Goal: Task Accomplishment & Management: Manage account settings

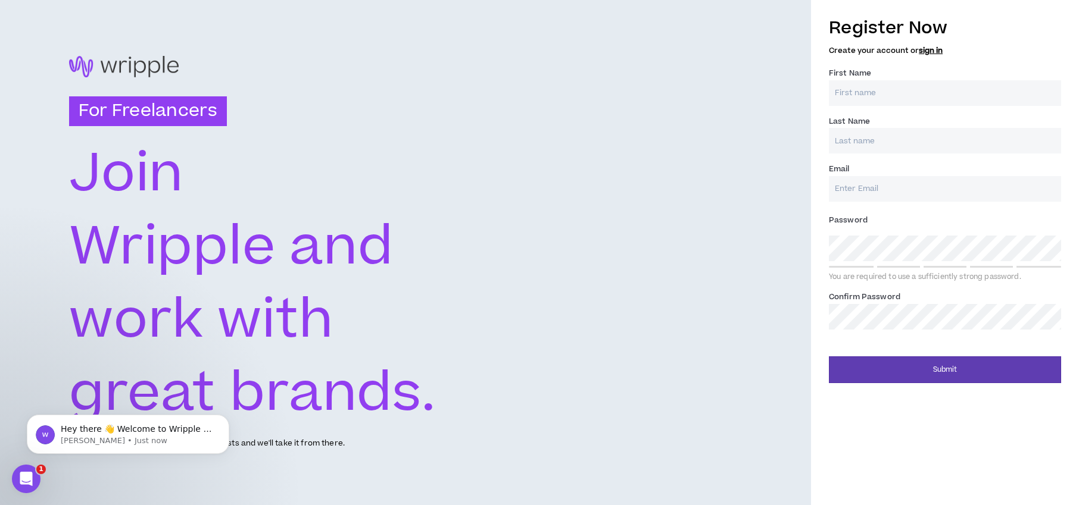
click at [841, 90] on input "First Name *" at bounding box center [945, 93] width 232 height 26
type input "[PERSON_NAME]"
click at [843, 134] on input "Last Name *" at bounding box center [945, 141] width 232 height 26
type input "Rainbow"
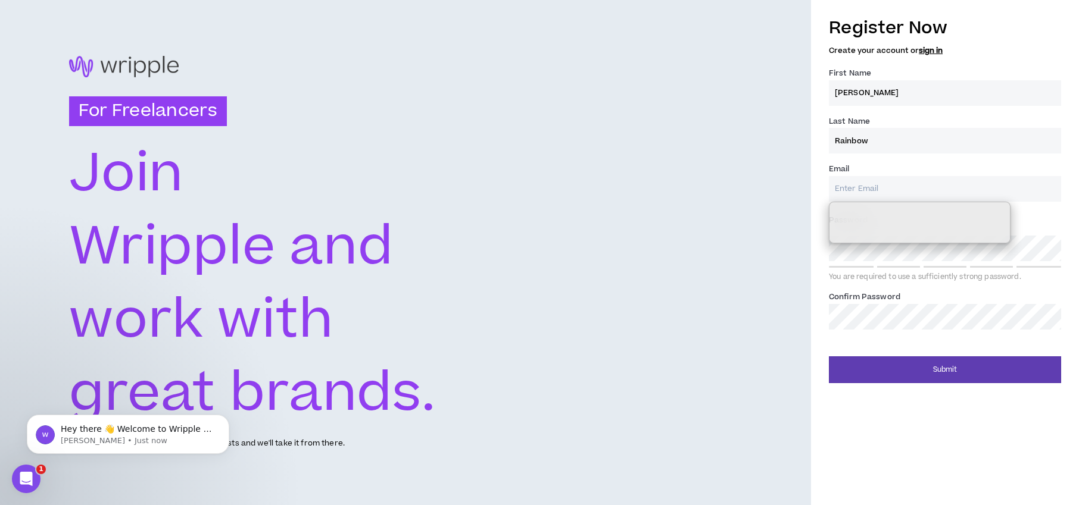
click at [840, 195] on input "Email *" at bounding box center [945, 189] width 232 height 26
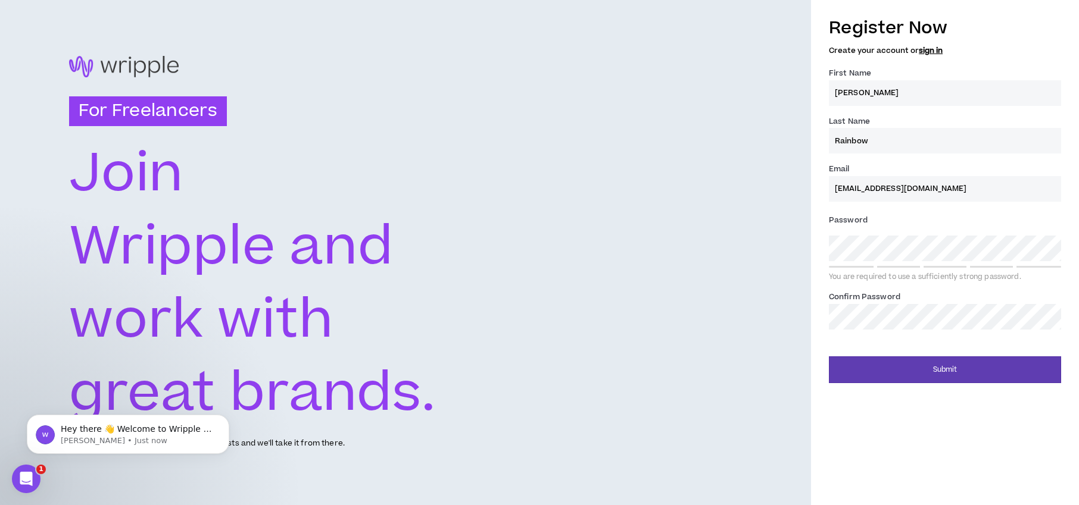
type input "[EMAIL_ADDRESS][DOMAIN_NAME]"
click at [847, 469] on div "Register Now Create your account or sign in First Name * [PERSON_NAME] Name * R…" at bounding box center [945, 252] width 268 height 505
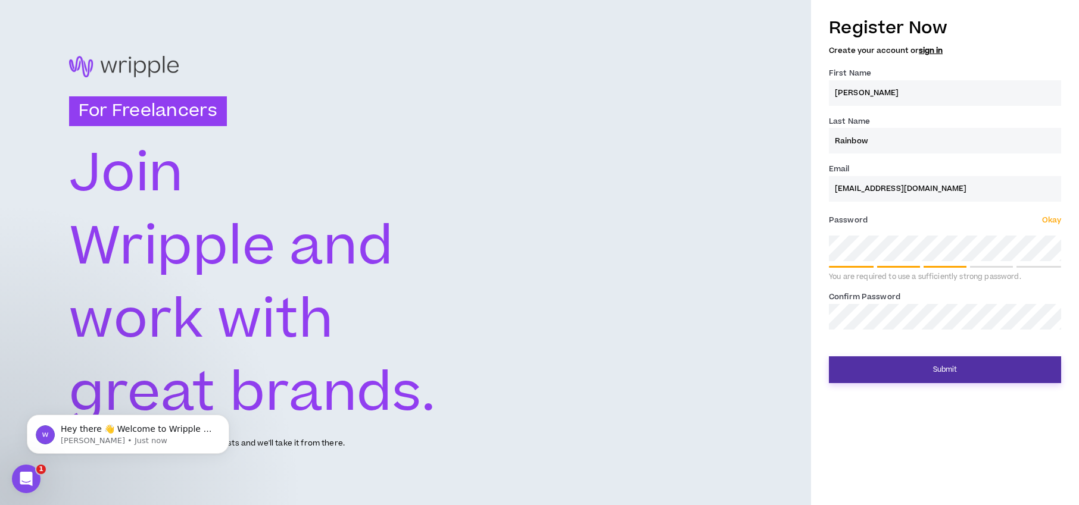
click at [958, 371] on button "Submit" at bounding box center [945, 370] width 232 height 27
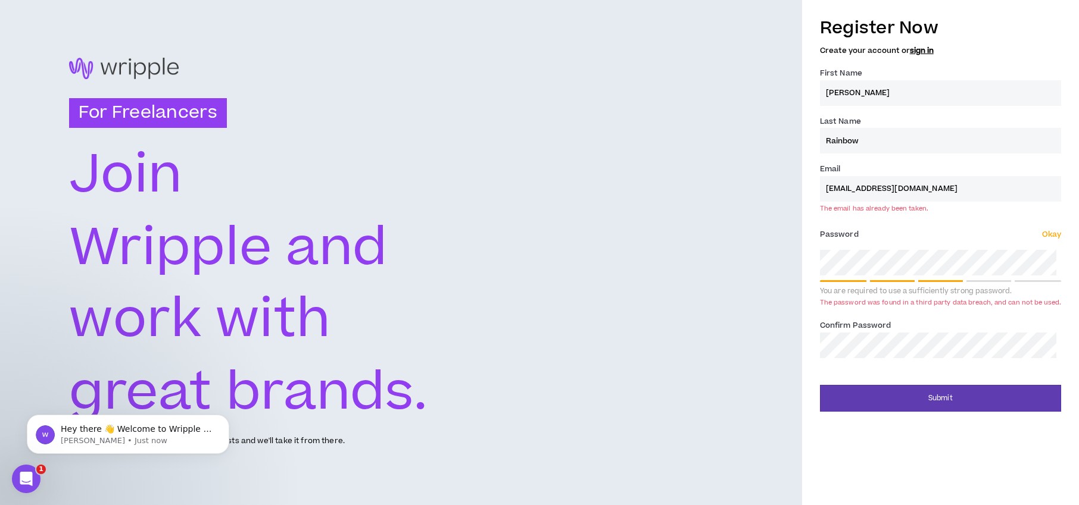
click at [714, 218] on div "For Freelancers [PERSON_NAME] and work with great brands. Tell us about your ex…" at bounding box center [401, 252] width 802 height 505
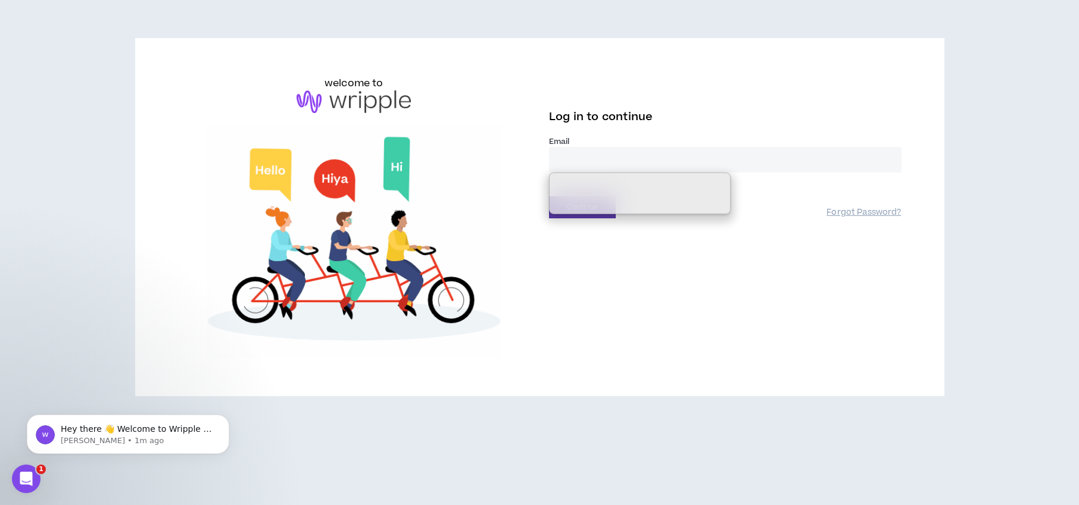
click at [583, 163] on input "email" at bounding box center [725, 160] width 352 height 26
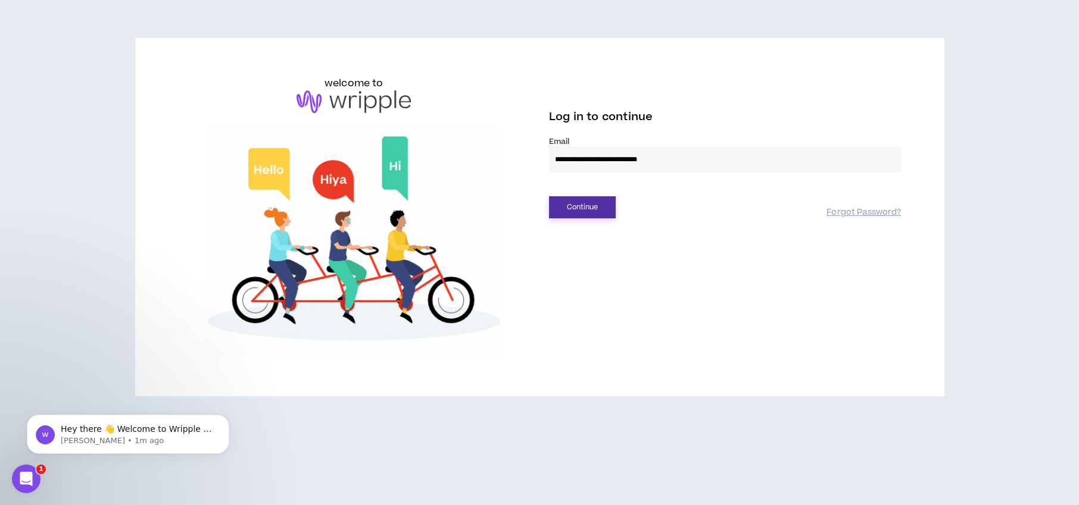
type input "**********"
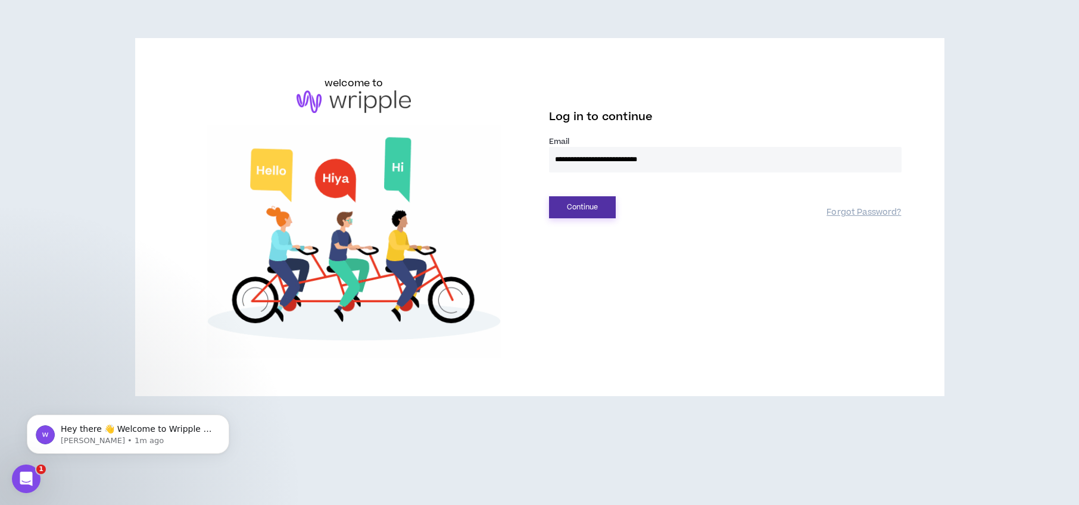
click at [571, 209] on button "Continue" at bounding box center [582, 207] width 67 height 22
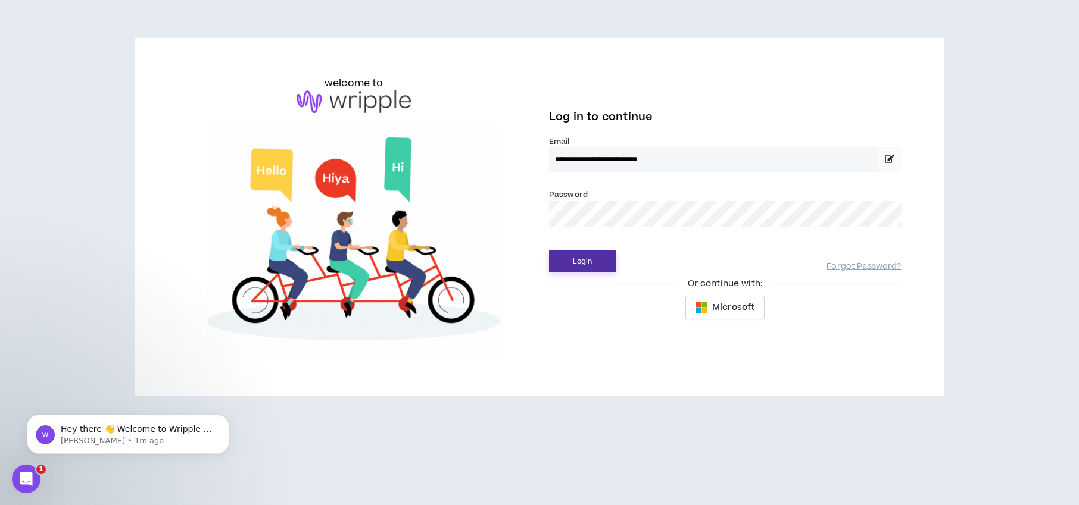
click at [593, 263] on button "Login" at bounding box center [582, 262] width 67 height 22
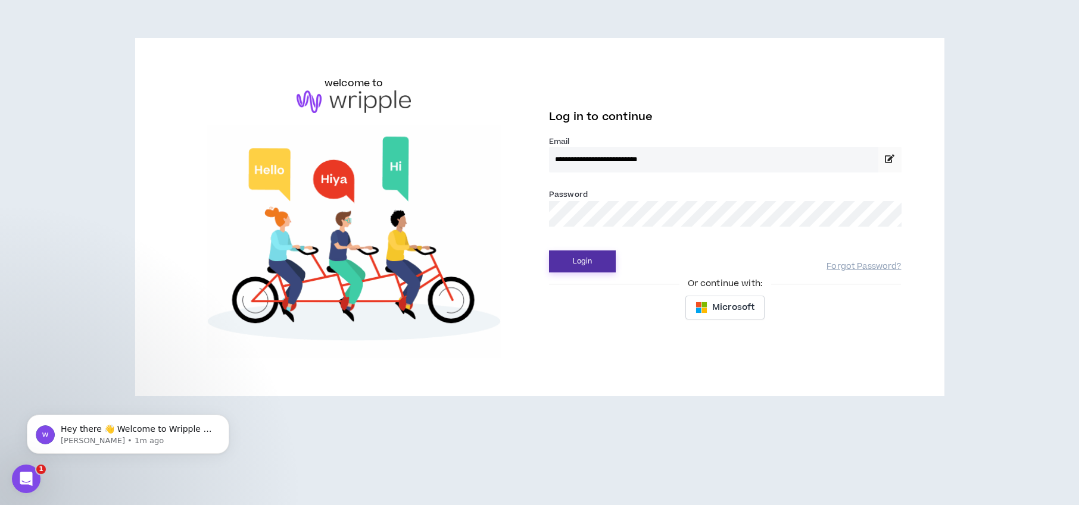
click at [602, 267] on button "Login" at bounding box center [582, 262] width 67 height 22
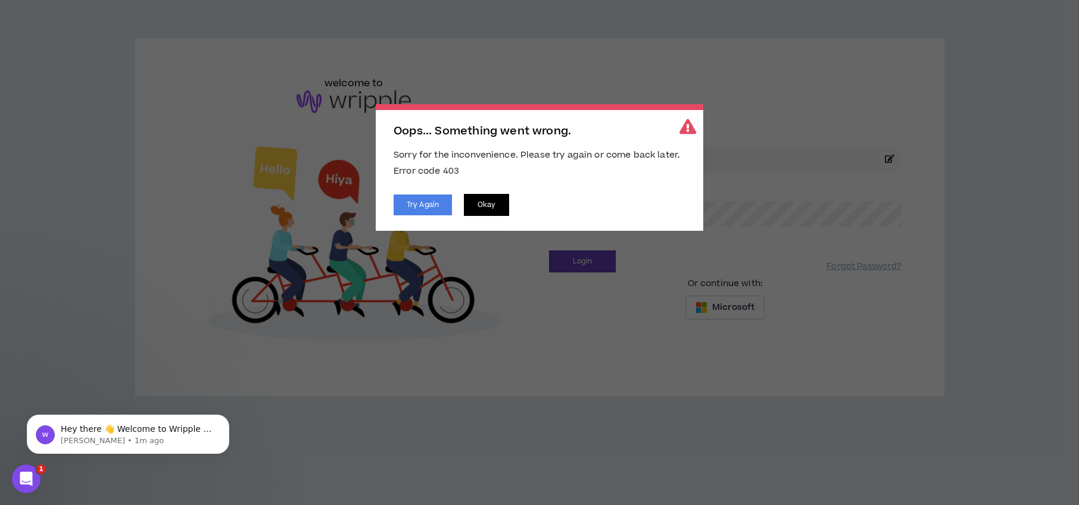
click at [477, 206] on button "Okay" at bounding box center [486, 205] width 45 height 22
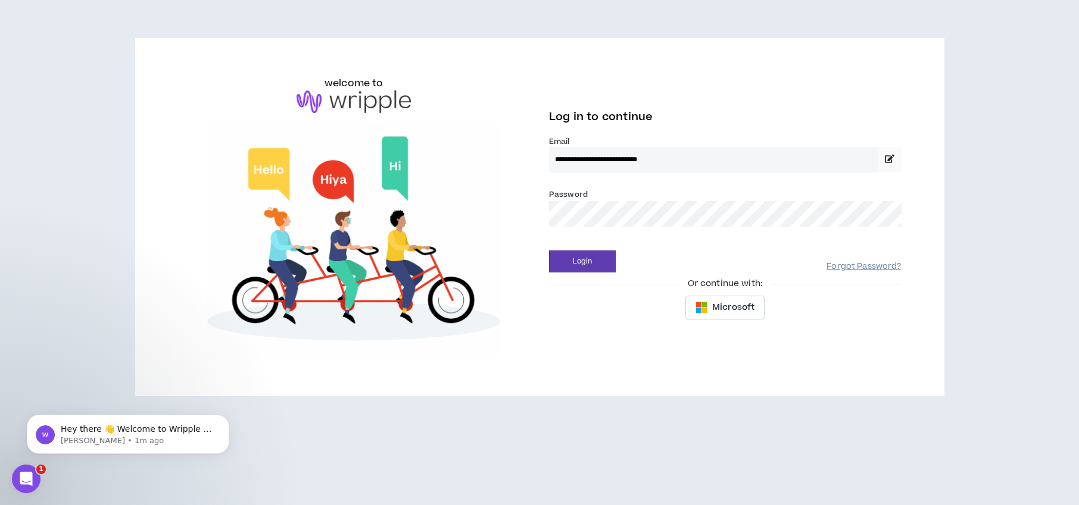
click at [880, 265] on link "Forgot Password?" at bounding box center [863, 266] width 74 height 11
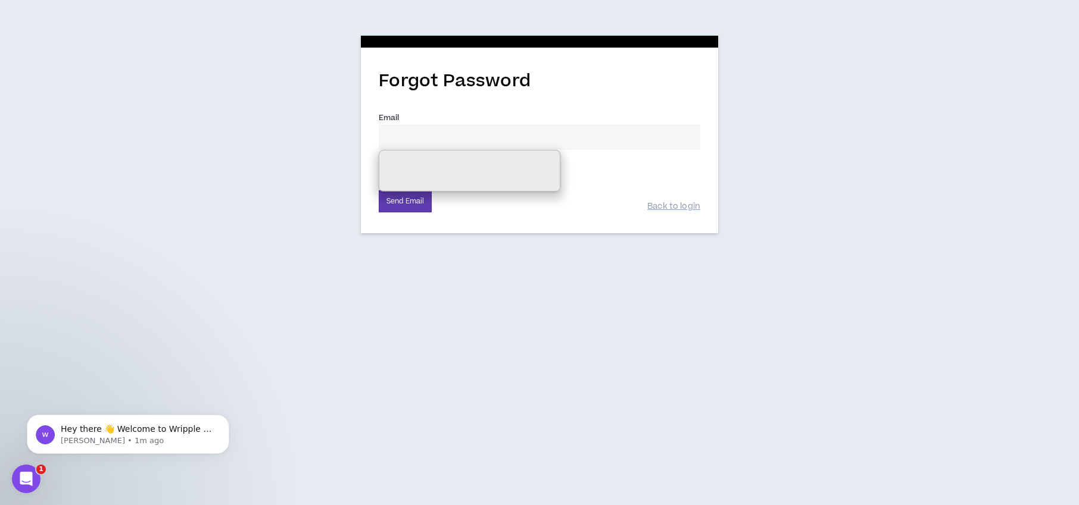
click at [421, 138] on input "Email *" at bounding box center [539, 137] width 321 height 26
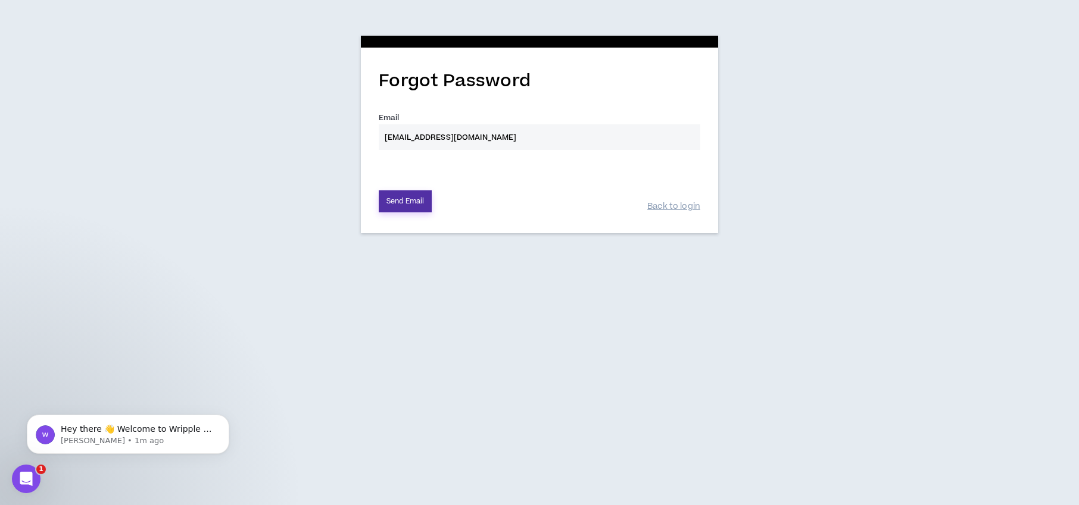
type input "[EMAIL_ADDRESS][DOMAIN_NAME]"
click at [411, 196] on button "Send Email" at bounding box center [405, 201] width 53 height 22
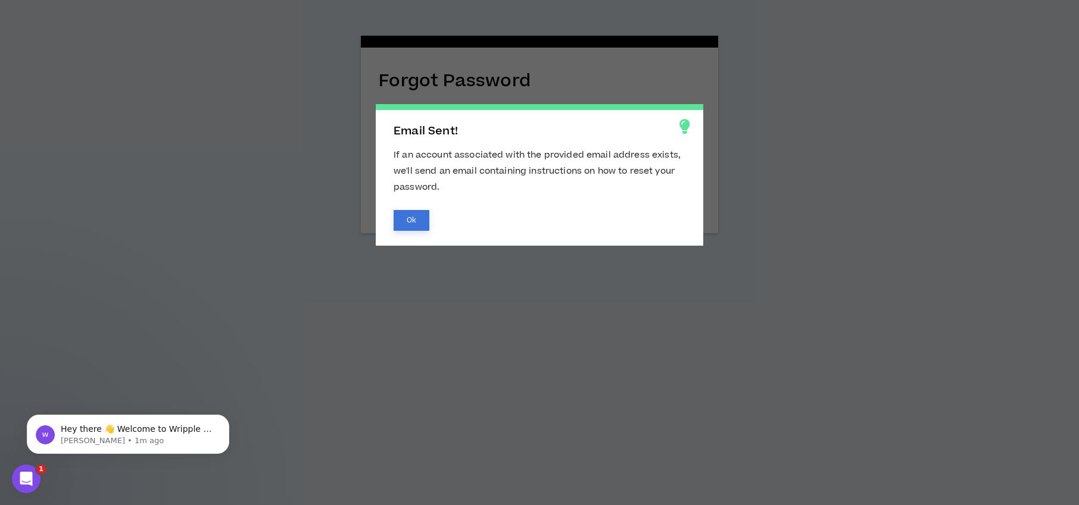
click at [413, 218] on button "Ok" at bounding box center [411, 220] width 36 height 21
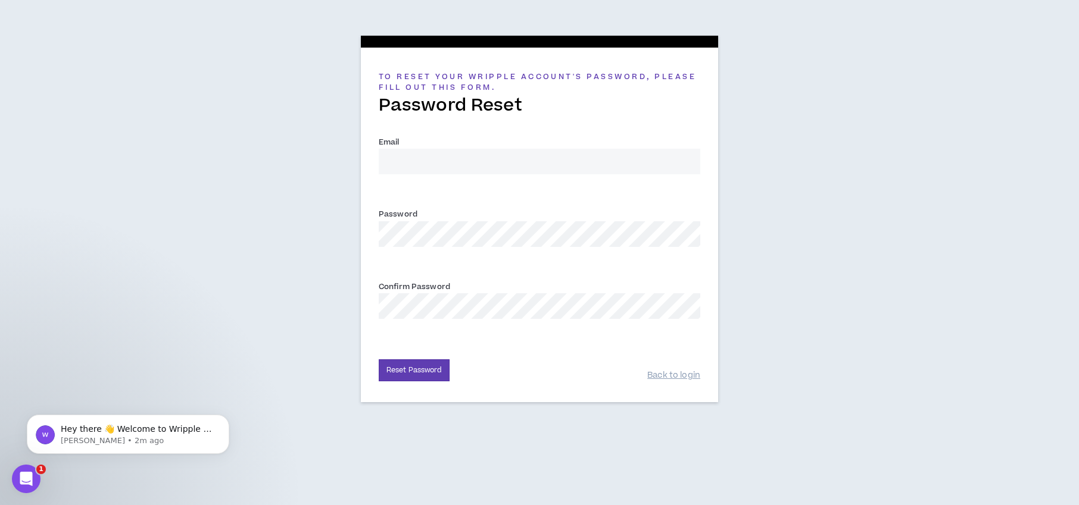
click at [424, 165] on input "Email *" at bounding box center [539, 162] width 321 height 26
type input "[EMAIL_ADDRESS][DOMAIN_NAME]"
click at [838, 240] on div "To reset your Wripple Account's password, please fill out this form. Password R…" at bounding box center [539, 216] width 1079 height 432
click at [422, 372] on button "Reset Password" at bounding box center [414, 371] width 71 height 22
click at [832, 283] on div "To reset your Wripple Account's password, please fill out this form. Password R…" at bounding box center [539, 216] width 1079 height 432
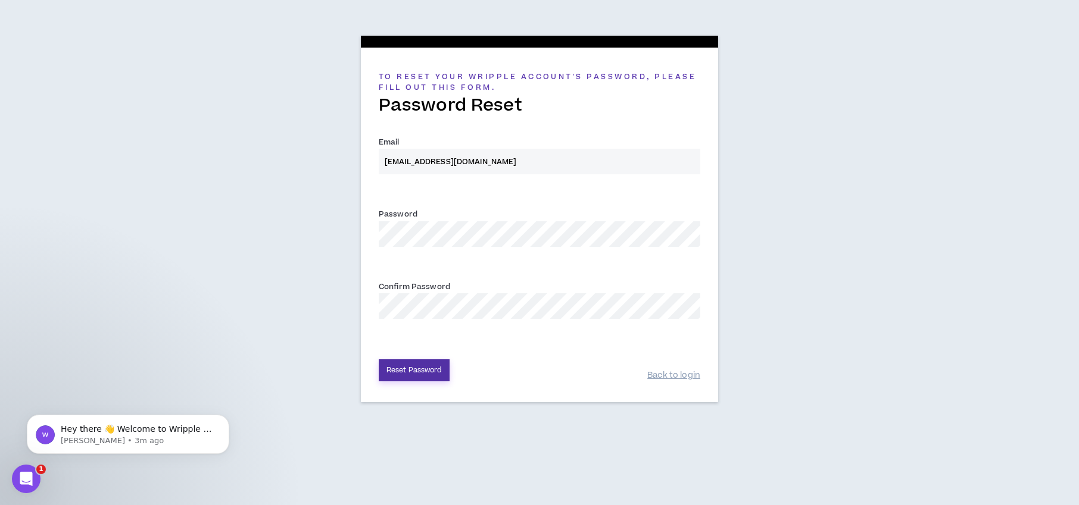
click at [423, 372] on button "Reset Password" at bounding box center [414, 371] width 71 height 22
click at [303, 305] on div "To reset your Wripple Account's password, please fill out this form. Password R…" at bounding box center [539, 216] width 1079 height 432
click at [401, 366] on button "Reset Password" at bounding box center [414, 371] width 71 height 22
click at [341, 233] on div "To reset your Wripple Account's password, please fill out this form. Password R…" at bounding box center [539, 216] width 1079 height 432
click at [316, 305] on div "To reset your Wripple Account's password, please fill out this form. Password R…" at bounding box center [539, 216] width 1079 height 432
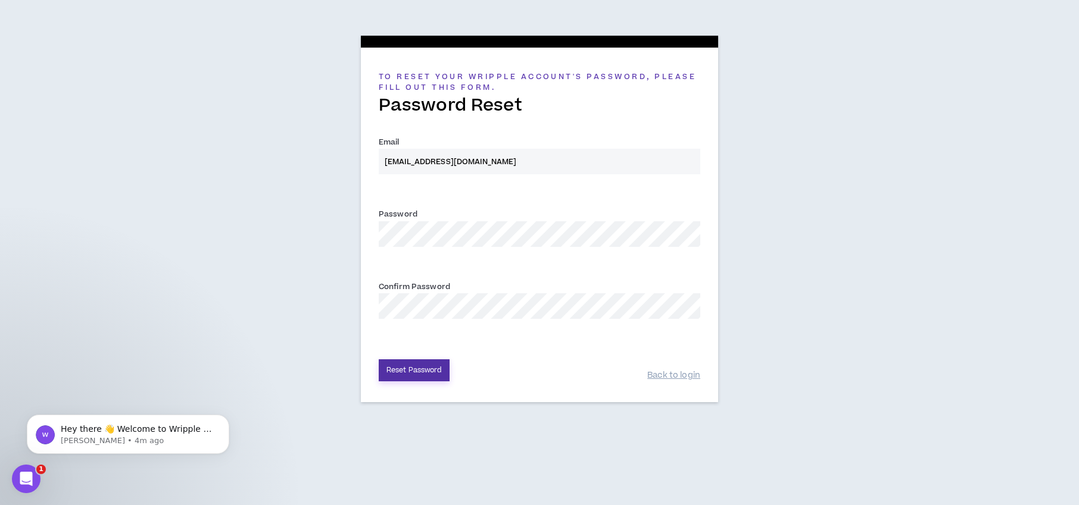
click at [388, 371] on button "Reset Password" at bounding box center [414, 371] width 71 height 22
click at [342, 307] on div "To reset your Wripple Account's password, please fill out this form. Password R…" at bounding box center [539, 216] width 1079 height 432
click at [813, 249] on div "To reset your Wripple Account's password, please fill out this form. Password R…" at bounding box center [539, 216] width 1079 height 432
click at [402, 373] on button "Reset Password" at bounding box center [414, 371] width 71 height 22
click at [367, 231] on div "To reset your Wripple Account's password, please fill out this form. Password R…" at bounding box center [539, 225] width 357 height 355
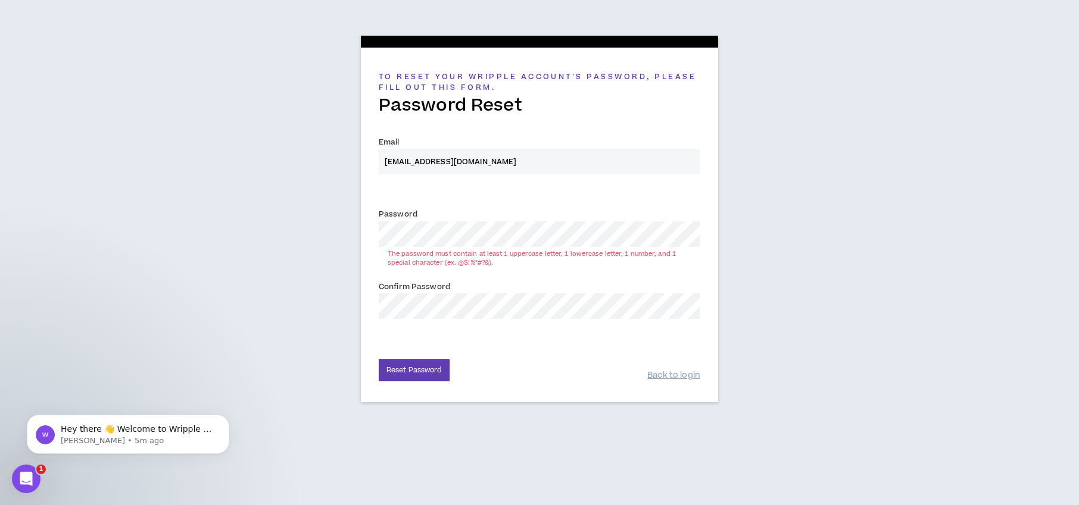
click at [455, 196] on div "Email * info@robertrainbowphotos.com Password * The password must contain at le…" at bounding box center [539, 226] width 321 height 217
click at [361, 233] on div "To reset your Wripple Account's password, please fill out this form. Password R…" at bounding box center [539, 225] width 357 height 355
click at [342, 304] on div "To reset your Wripple Account's password, please fill out this form. Password R…" at bounding box center [539, 216] width 1079 height 432
click at [399, 383] on div "To reset your Wripple Account's password, please fill out this form. Password R…" at bounding box center [539, 225] width 357 height 355
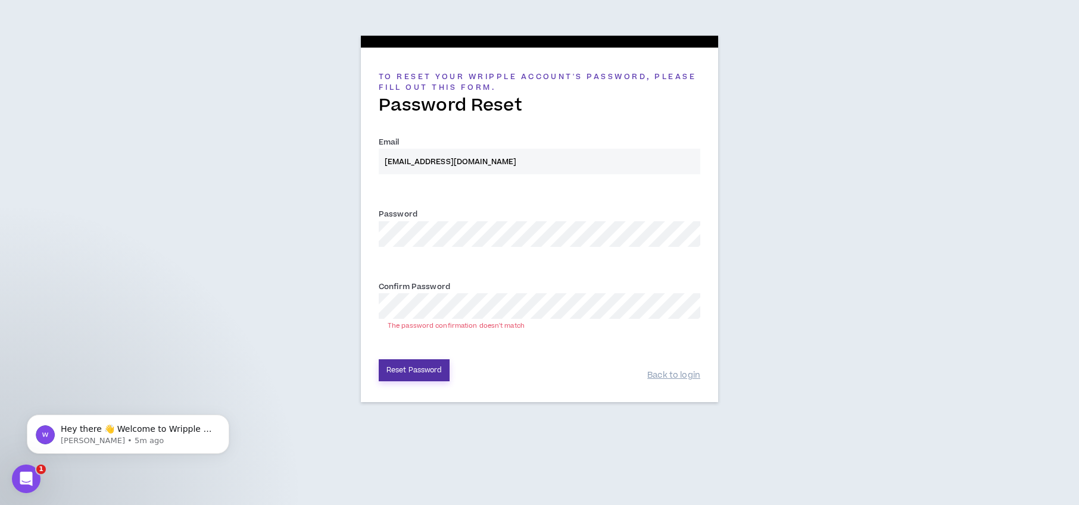
click at [403, 371] on button "Reset Password" at bounding box center [414, 371] width 71 height 22
click at [337, 310] on div "To reset your Wripple Account's password, please fill out this form. Password R…" at bounding box center [539, 216] width 1079 height 432
click at [347, 233] on div "To reset your Wripple Account's password, please fill out this form. Password R…" at bounding box center [539, 216] width 1079 height 432
click at [832, 238] on div "To reset your Wripple Account's password, please fill out this form. Password R…" at bounding box center [539, 216] width 1079 height 432
click at [389, 371] on button "Reset Password" at bounding box center [414, 371] width 71 height 22
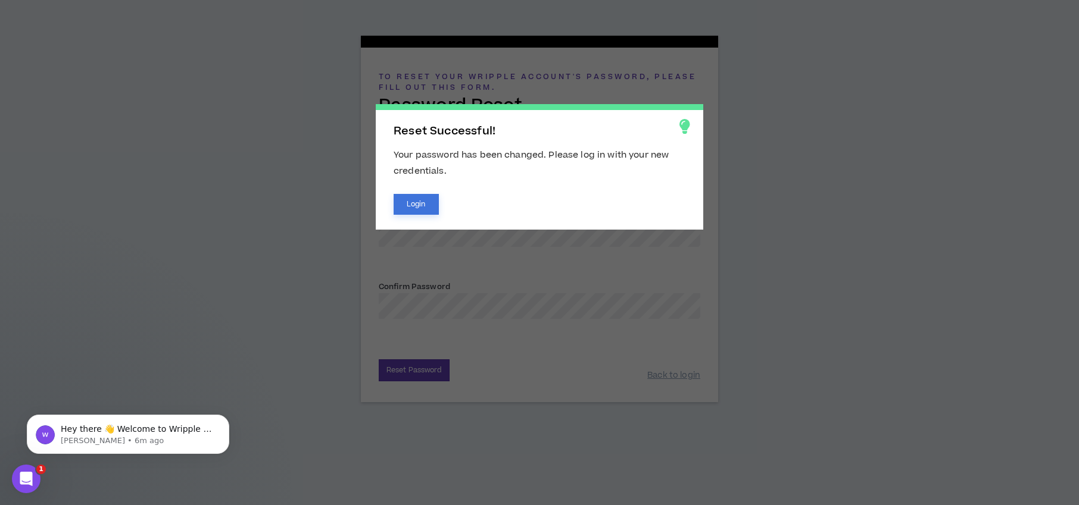
click at [416, 211] on button "Login" at bounding box center [415, 204] width 45 height 21
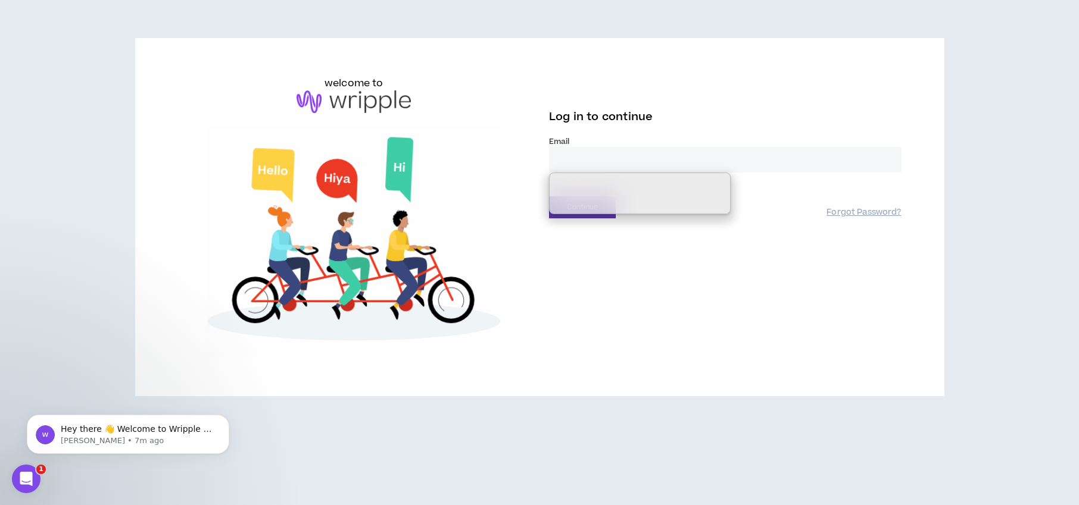
click at [585, 161] on input "email" at bounding box center [725, 160] width 352 height 26
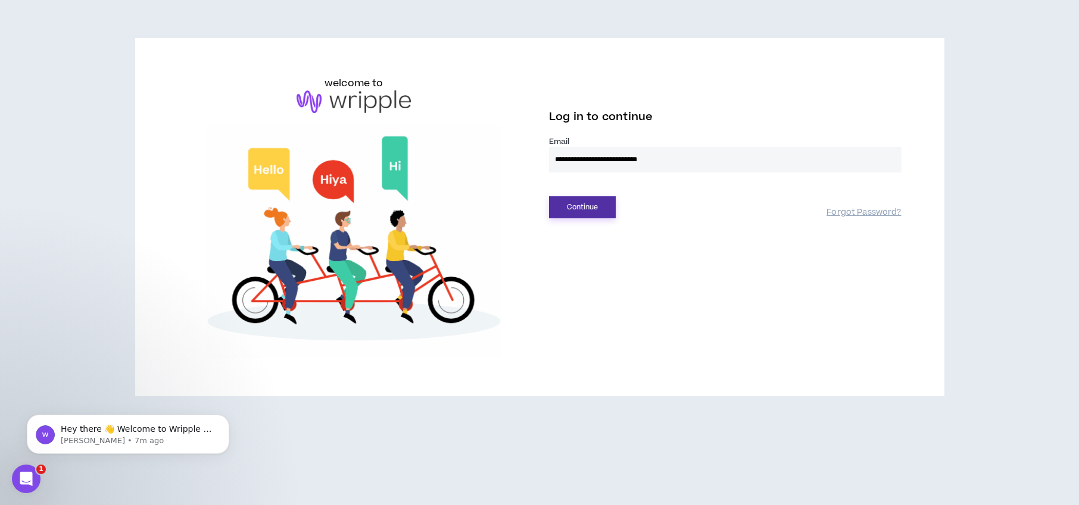
type input "**********"
click at [594, 199] on button "Continue" at bounding box center [582, 207] width 67 height 22
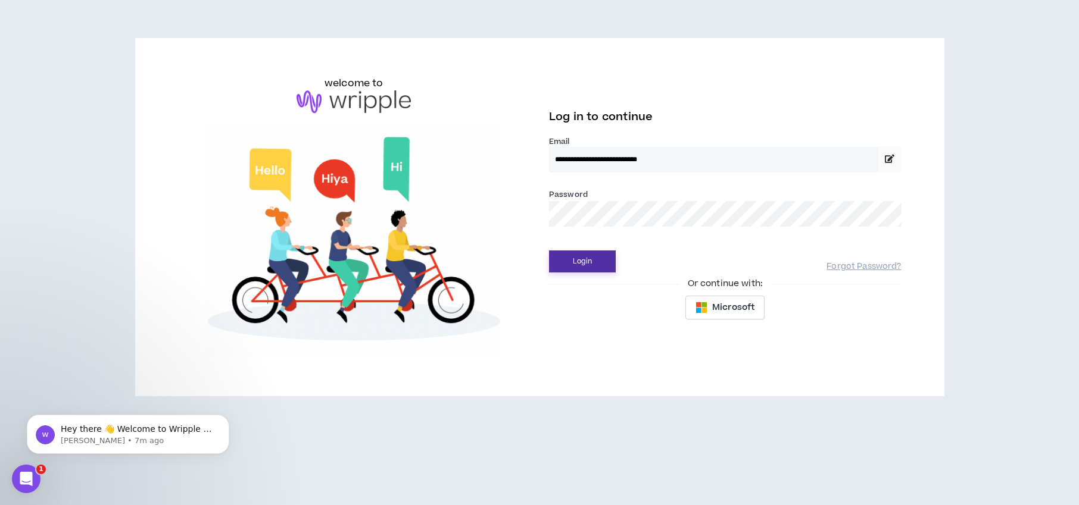
click at [564, 257] on button "Login" at bounding box center [582, 262] width 67 height 22
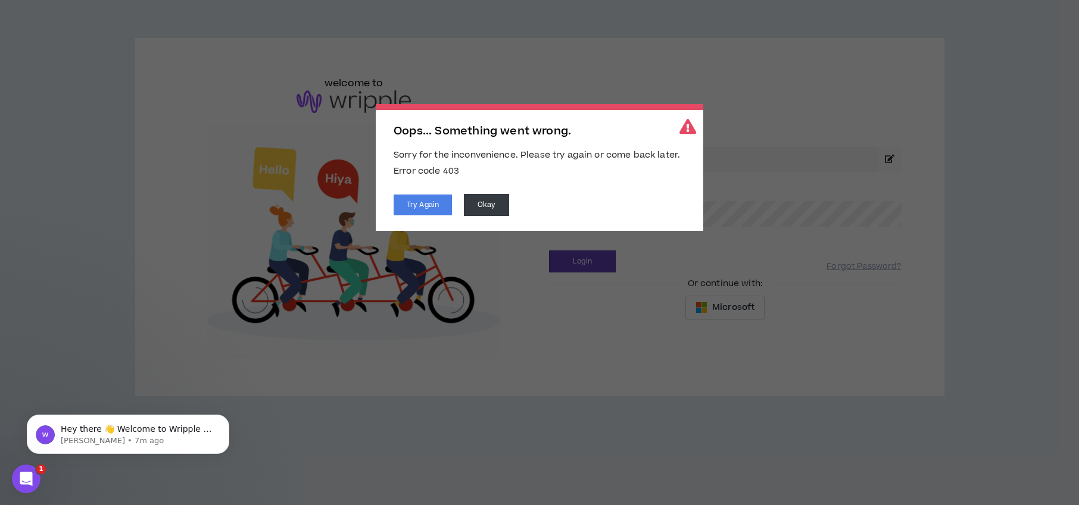
click at [583, 361] on span "Oops... Something went wrong. Sorry for the inconvenience. Please try again or …" at bounding box center [539, 252] width 1079 height 505
click at [427, 213] on button "Try Again" at bounding box center [422, 205] width 58 height 21
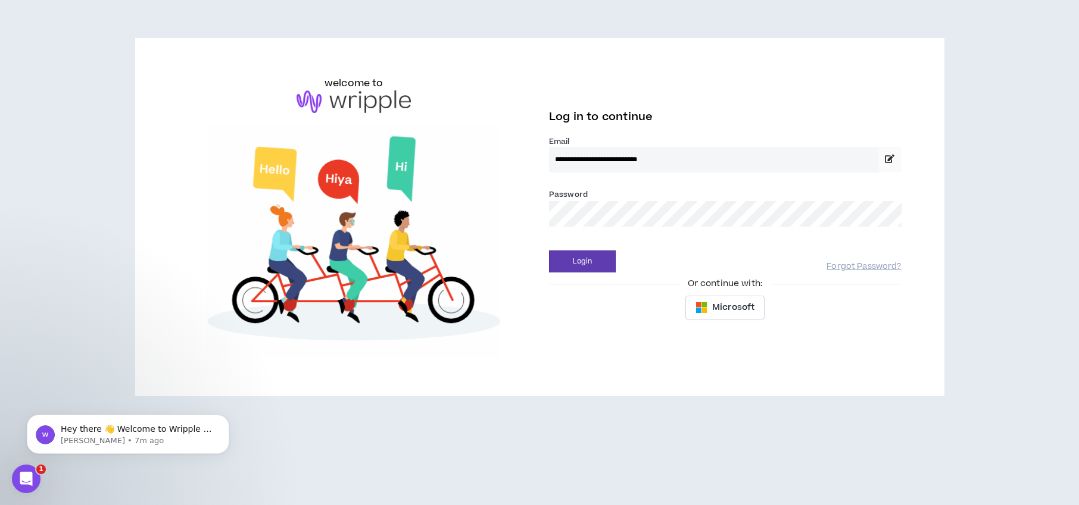
click at [539, 209] on div "**********" at bounding box center [724, 201] width 371 height 251
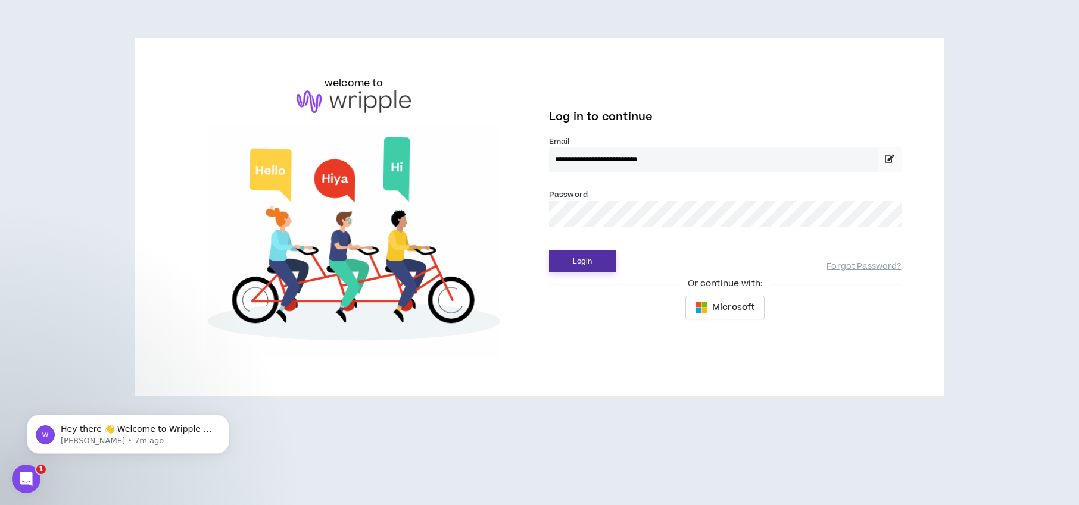
click at [586, 260] on button "Login" at bounding box center [582, 262] width 67 height 22
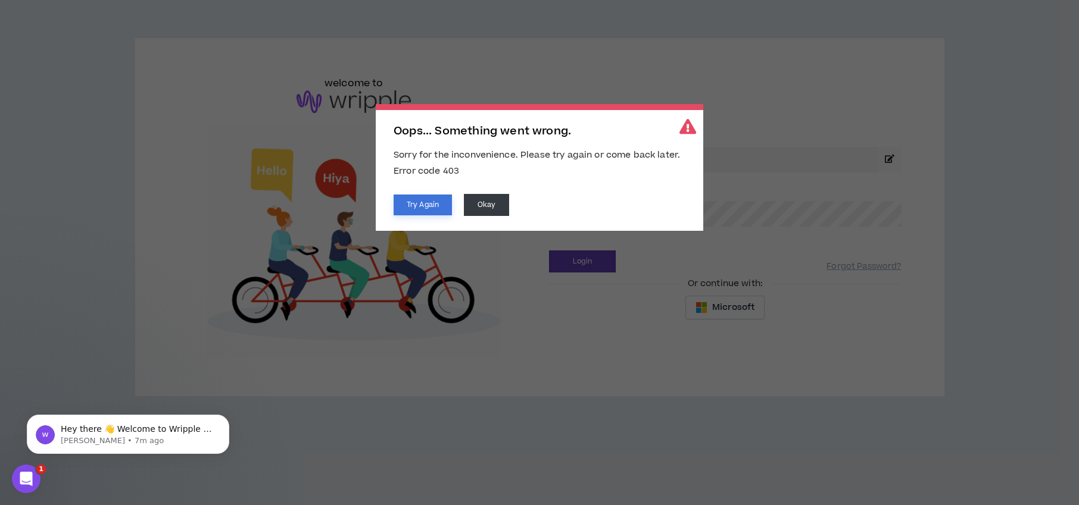
click at [427, 207] on button "Try Again" at bounding box center [422, 205] width 58 height 21
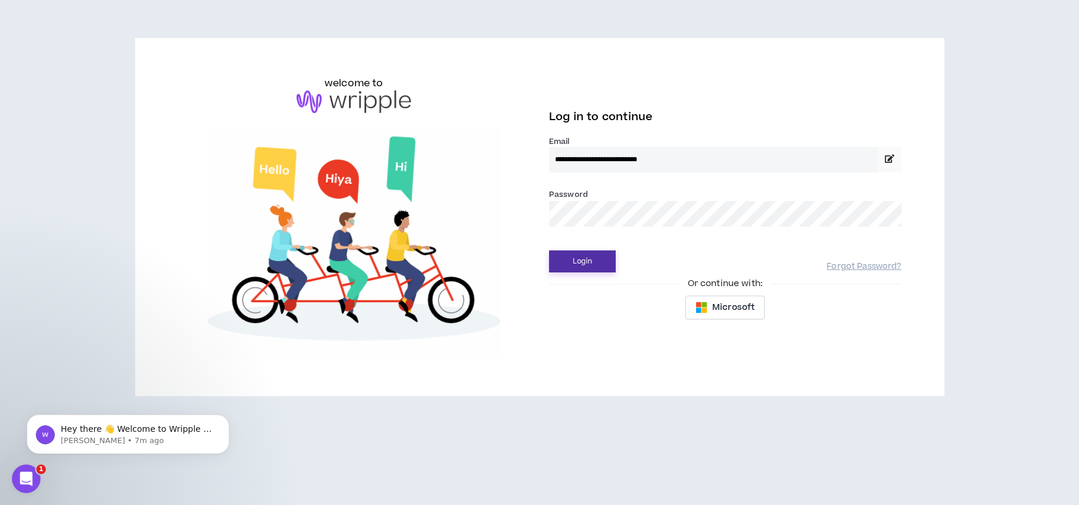
click at [578, 258] on button "Login" at bounding box center [582, 262] width 67 height 22
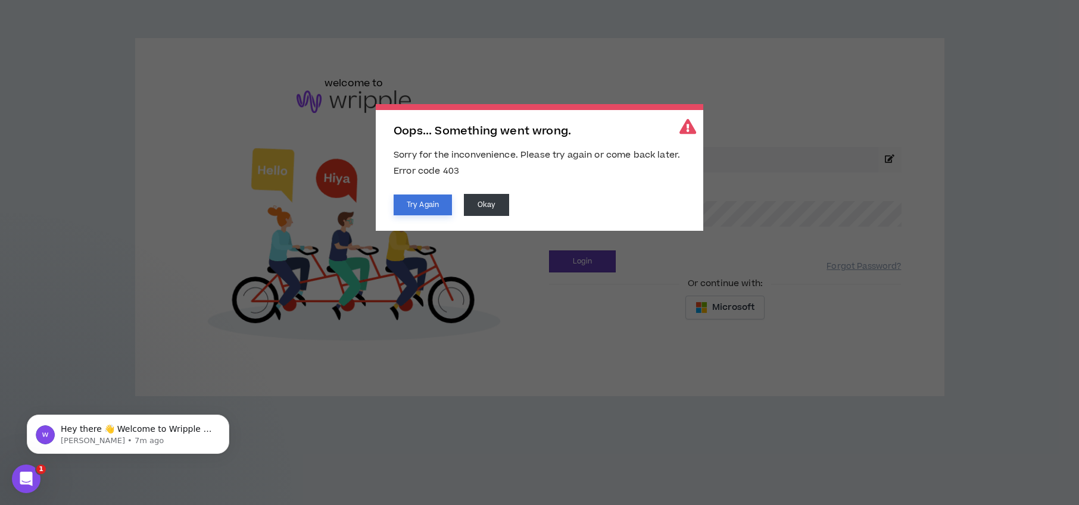
click at [424, 207] on button "Try Again" at bounding box center [422, 205] width 58 height 21
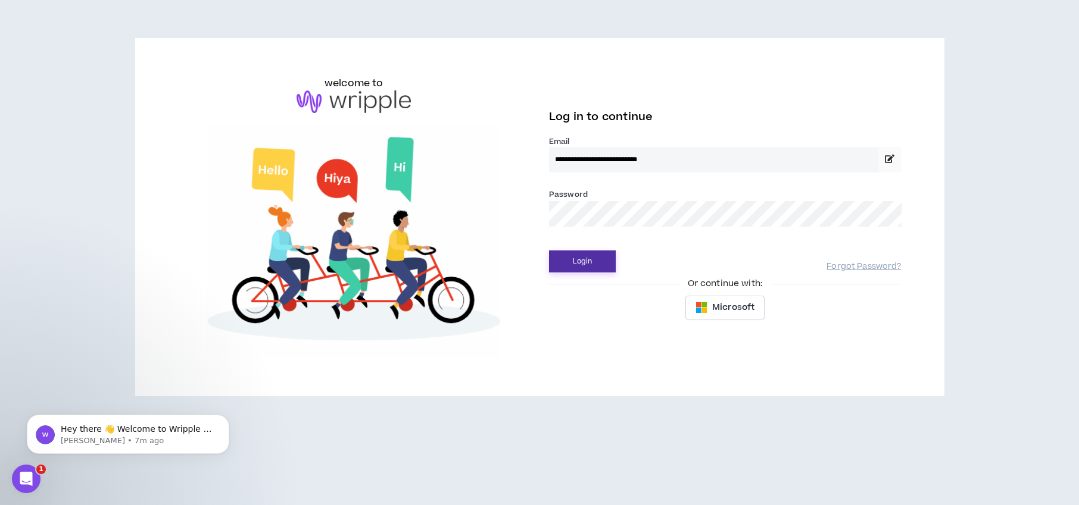
click at [596, 253] on button "Login" at bounding box center [582, 262] width 67 height 22
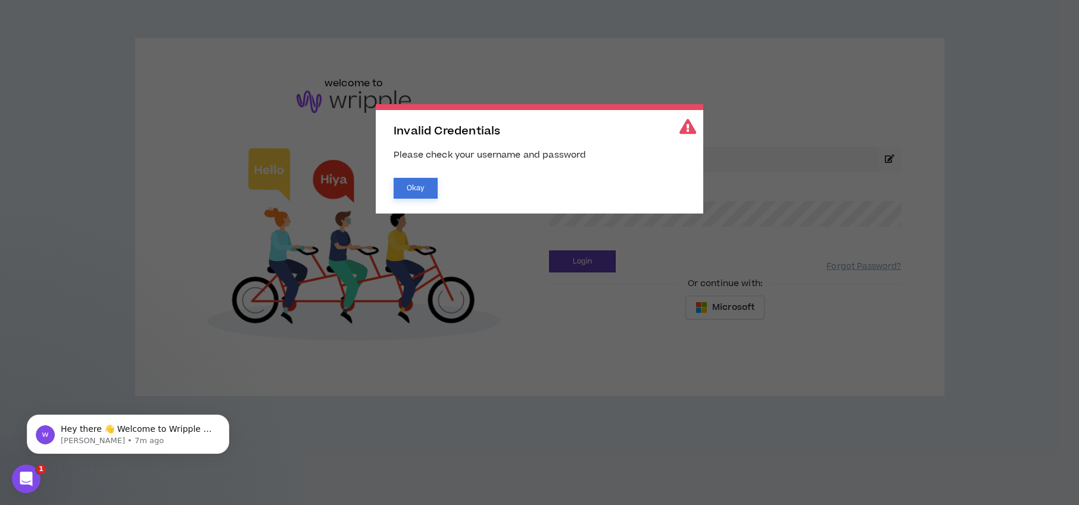
click at [418, 195] on button "Okay" at bounding box center [415, 188] width 44 height 21
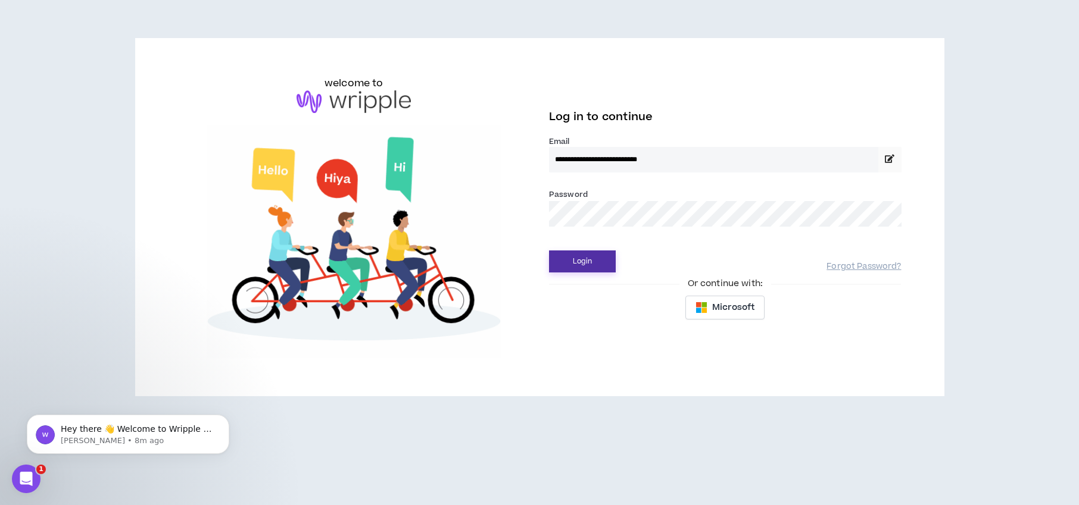
click at [577, 263] on button "Login" at bounding box center [582, 262] width 67 height 22
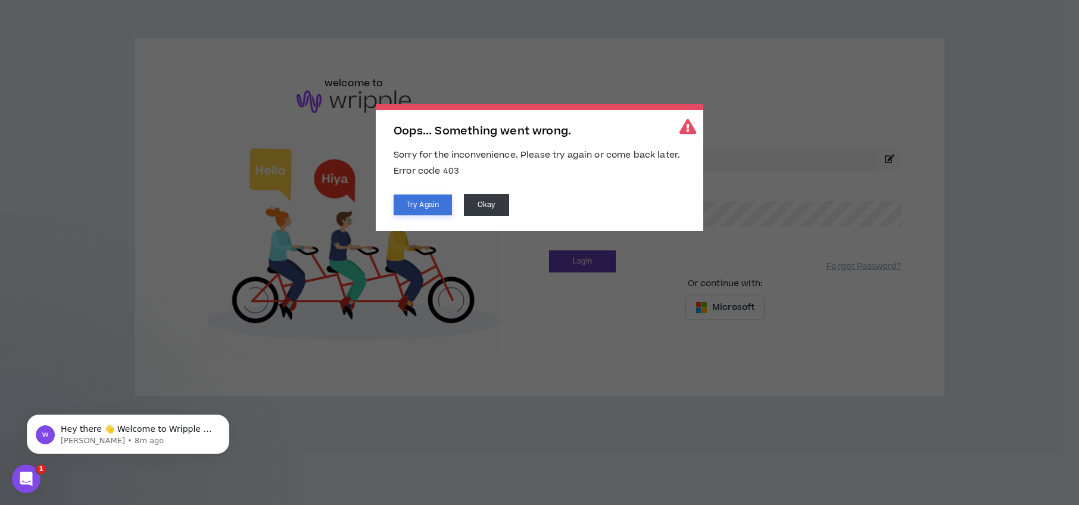
click at [430, 208] on button "Try Again" at bounding box center [422, 205] width 58 height 21
